Goal: Task Accomplishment & Management: Use online tool/utility

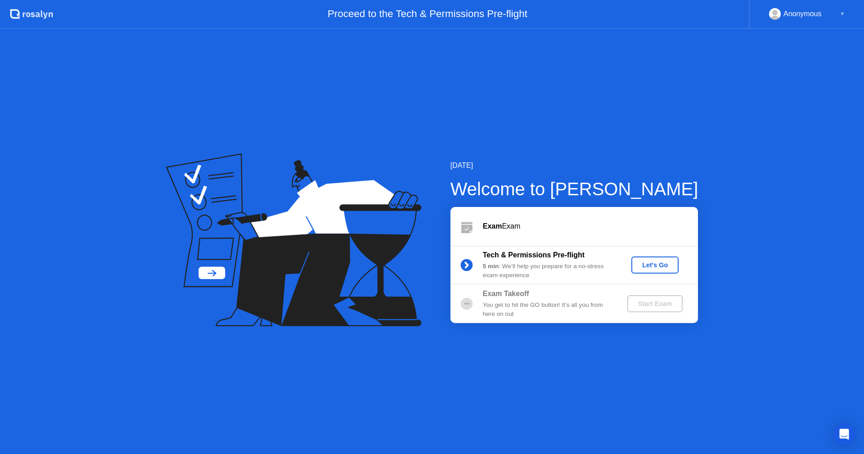
click at [644, 303] on div "Start Exam" at bounding box center [655, 303] width 48 height 7
click at [598, 313] on div "You get to hit the GO button! It’s all you from here on out" at bounding box center [548, 310] width 130 height 18
click at [593, 311] on div "You get to hit the GO button! It’s all you from here on out" at bounding box center [548, 310] width 130 height 18
click at [593, 309] on div "You get to hit the GO button! It’s all you from here on out" at bounding box center [548, 310] width 130 height 18
click at [592, 307] on div "You get to hit the GO button! It’s all you from here on out" at bounding box center [548, 310] width 130 height 18
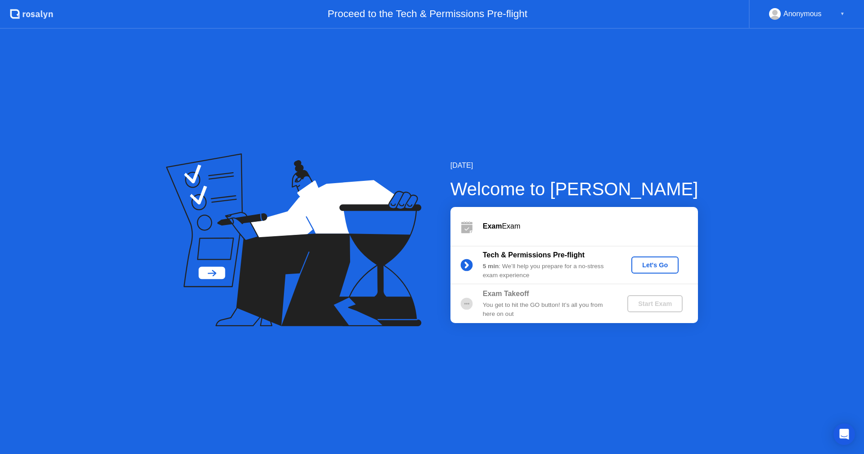
click at [592, 307] on div "You get to hit the GO button! It’s all you from here on out" at bounding box center [548, 310] width 130 height 18
click at [662, 269] on div "Let's Go" at bounding box center [655, 264] width 40 height 7
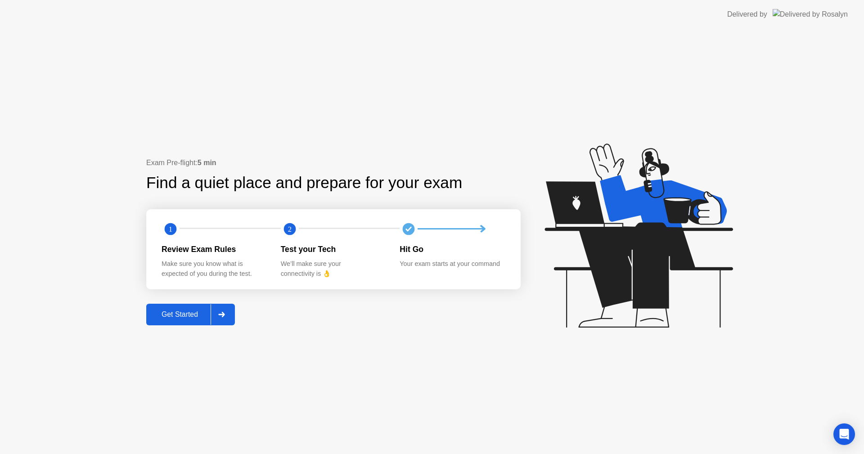
click at [175, 314] on div "Get Started" at bounding box center [180, 314] width 62 height 8
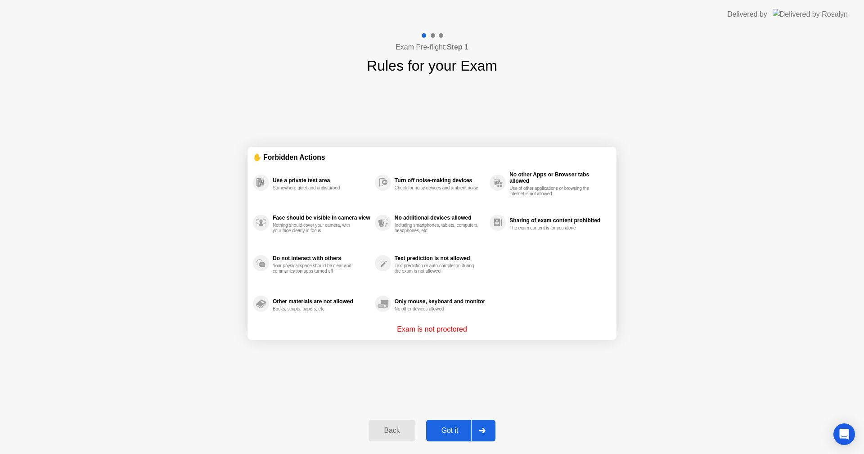
click at [453, 421] on button "Got it" at bounding box center [460, 431] width 69 height 22
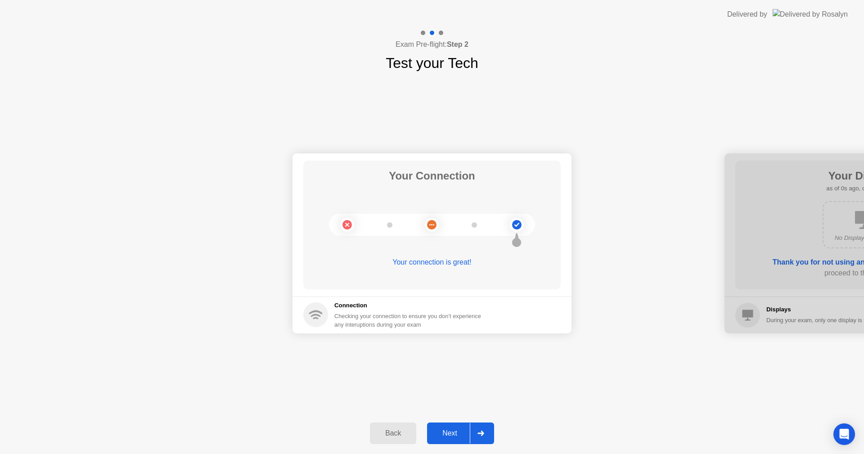
click at [446, 432] on div "Next" at bounding box center [450, 433] width 40 height 8
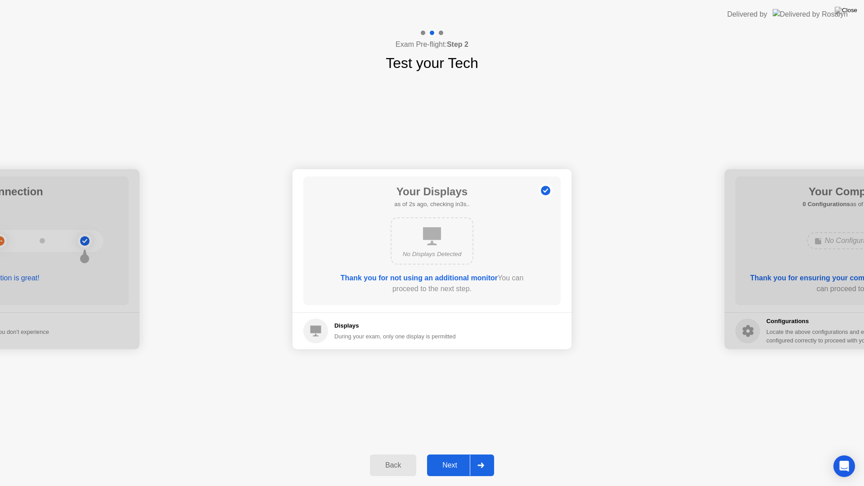
click at [450, 454] on div "Next" at bounding box center [450, 465] width 40 height 8
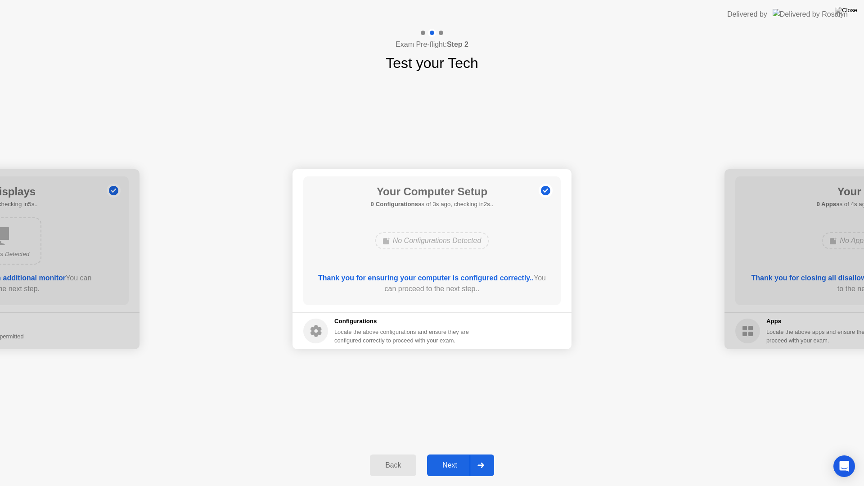
click at [443, 454] on div "Next" at bounding box center [450, 465] width 40 height 8
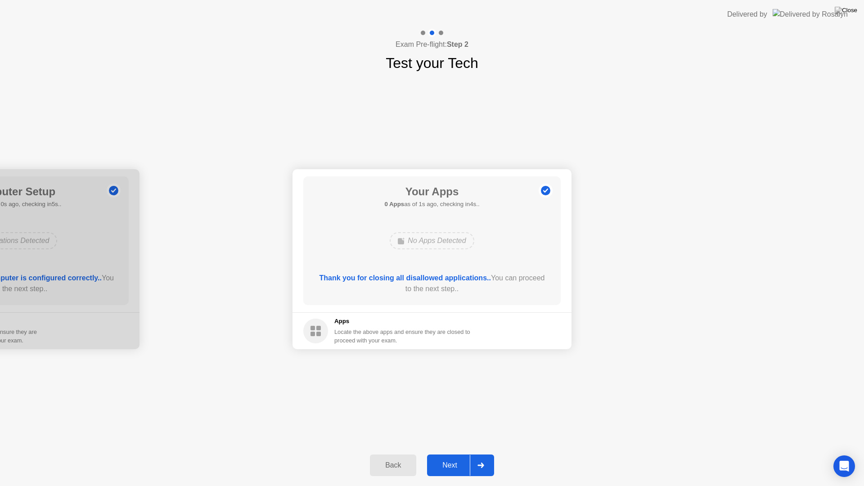
click at [445, 454] on div "Next" at bounding box center [450, 465] width 40 height 8
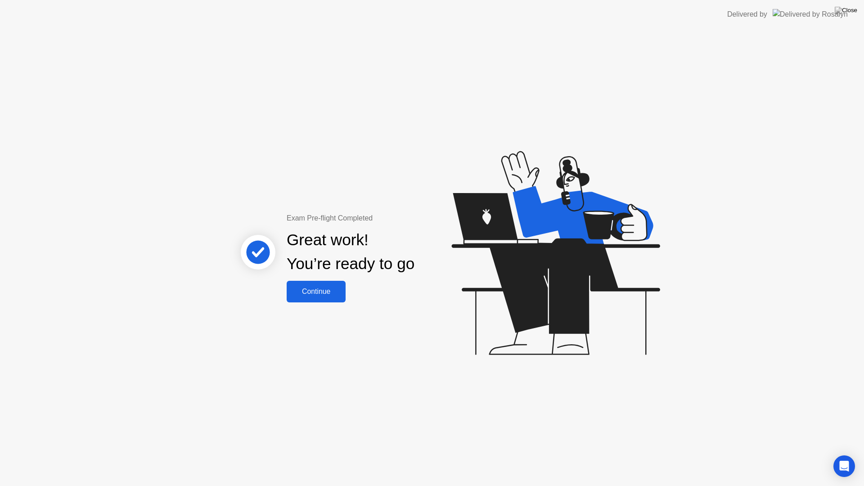
click at [320, 302] on button "Continue" at bounding box center [316, 292] width 59 height 22
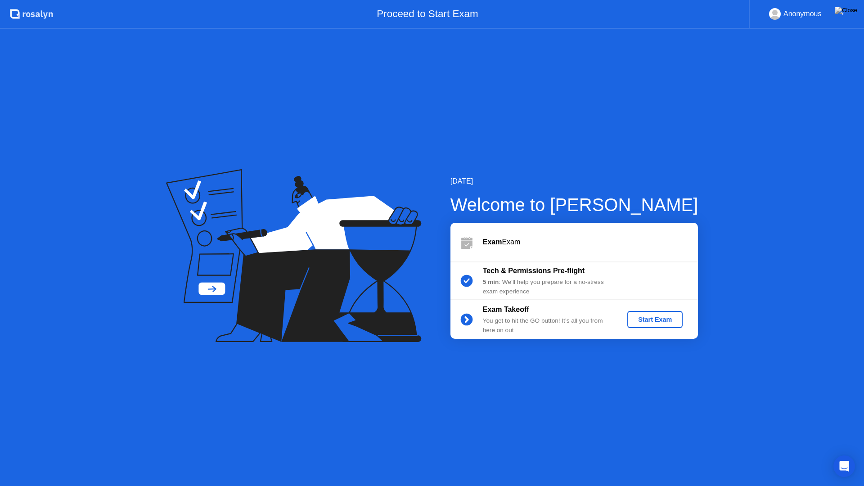
click at [641, 317] on div "Start Exam" at bounding box center [655, 319] width 48 height 7
